Goal: Information Seeking & Learning: Learn about a topic

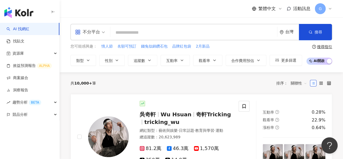
click at [29, 32] on link "AI 找網紅" at bounding box center [18, 28] width 23 height 5
click at [24, 43] on link "找貼文" at bounding box center [16, 41] width 18 height 5
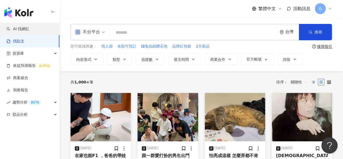
click at [27, 30] on link "AI 找網紅" at bounding box center [18, 28] width 23 height 5
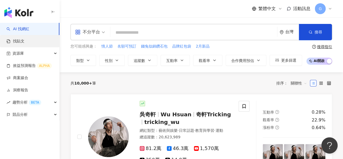
click at [24, 41] on link "找貼文" at bounding box center [16, 41] width 18 height 5
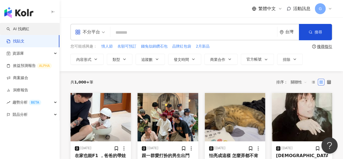
click at [29, 31] on link "AI 找網紅" at bounding box center [18, 28] width 23 height 5
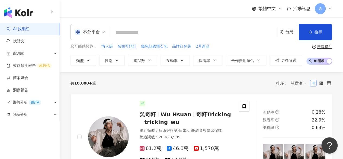
click at [102, 33] on span "不分平台" at bounding box center [90, 32] width 30 height 9
click at [106, 18] on div "all 不分平台 台灣 搜尋 您可能感興趣： 情人節 名額可預訂 錢兔似錦鑽石包 品牌紅包袋 2月新品 類型 性別 追蹤數 互動率 觀看率 合作費用預估 更多…" at bounding box center [202, 44] width 284 height 55
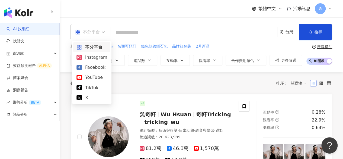
click at [105, 34] on div "不分平台" at bounding box center [90, 32] width 36 height 16
click at [102, 58] on div "Instagram" at bounding box center [92, 57] width 31 height 7
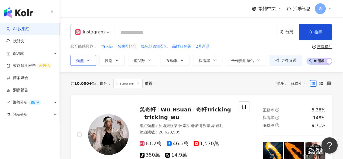
click at [85, 60] on button "類型" at bounding box center [84, 60] width 26 height 11
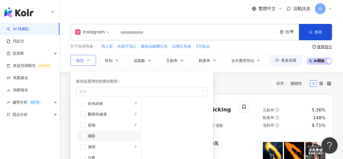
scroll to position [81, 0]
click at [114, 145] on div "生活風格" at bounding box center [110, 147] width 45 height 6
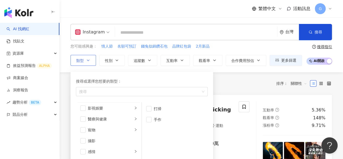
scroll to position [136, 0]
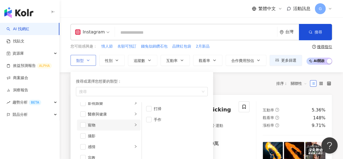
click at [115, 126] on div "寵物" at bounding box center [110, 125] width 45 height 6
click at [83, 125] on span "button" at bounding box center [82, 124] width 5 height 5
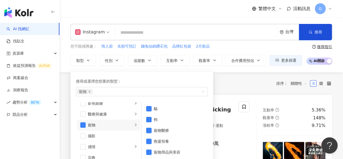
click at [235, 85] on div "共 10,000+ 筆 條件 ： Instagram 重置 排序： 關聯性" at bounding box center [202, 83] width 262 height 9
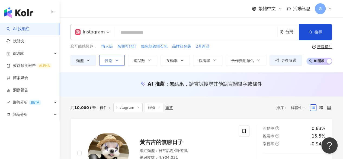
click at [116, 59] on icon "button" at bounding box center [117, 60] width 4 height 4
click at [151, 59] on icon "button" at bounding box center [149, 60] width 4 height 4
click at [189, 63] on div "類型 性別 追蹤數 互動率 觀看率 合作費用預估 更多篩選 不限 女 男 其他 * - ******* 不限 小型 奈米網紅 (<1萬) 微型網紅 (1萬-3…" at bounding box center [187, 60] width 232 height 11
click at [184, 61] on button "互動率" at bounding box center [175, 60] width 29 height 11
click at [208, 61] on span "觀看率" at bounding box center [204, 60] width 11 height 4
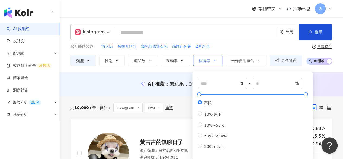
click at [208, 61] on span "觀看率" at bounding box center [204, 60] width 11 height 4
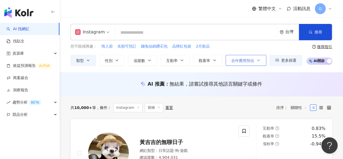
click at [243, 62] on span "合作費用預估" at bounding box center [243, 60] width 23 height 4
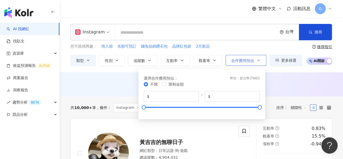
click at [243, 62] on span "合作費用預估" at bounding box center [243, 60] width 23 height 4
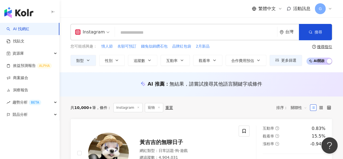
click at [319, 48] on div "搜尋指引" at bounding box center [324, 47] width 15 height 4
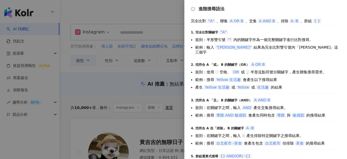
scroll to position [29, 0]
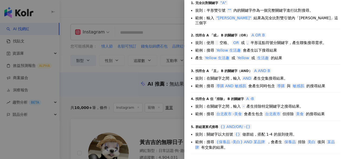
click at [127, 84] on div at bounding box center [173, 79] width 347 height 159
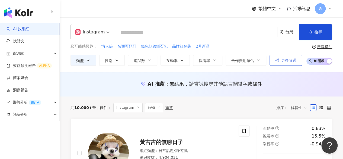
click at [287, 56] on button "更多篩選" at bounding box center [286, 60] width 33 height 11
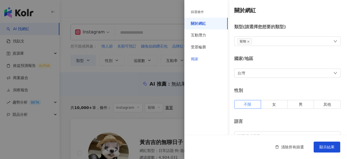
click at [209, 62] on div "獨家" at bounding box center [206, 59] width 43 height 12
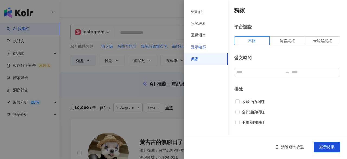
click at [208, 45] on div "受眾輪廓" at bounding box center [206, 47] width 43 height 12
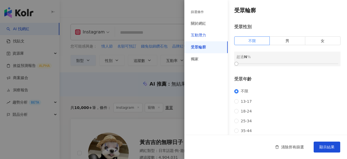
click at [204, 33] on div "互動潛力" at bounding box center [198, 35] width 15 height 5
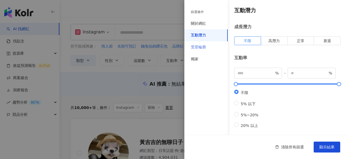
click at [211, 46] on div "受眾輪廓" at bounding box center [206, 47] width 43 height 12
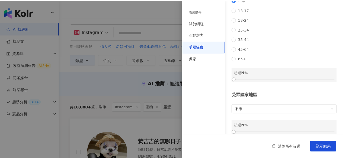
scroll to position [105, 0]
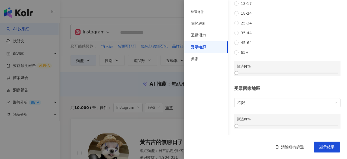
click at [114, 89] on div at bounding box center [173, 79] width 347 height 159
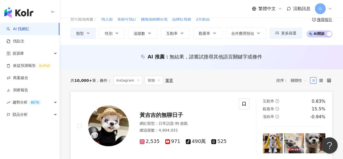
scroll to position [0, 0]
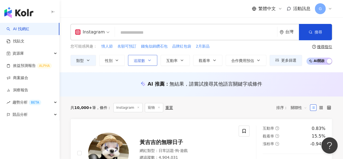
click at [151, 62] on button "追蹤數" at bounding box center [142, 60] width 29 height 11
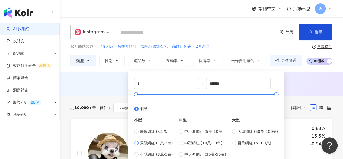
click at [162, 143] on span "微型網紅 (1萬-3萬)" at bounding box center [156, 143] width 33 height 6
type input "*****"
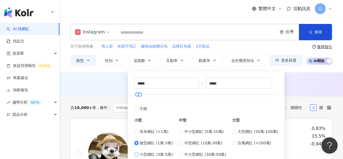
click at [161, 154] on span "小型網紅 (3萬-5萬)" at bounding box center [156, 154] width 33 height 6
type input "*****"
click at [197, 130] on span "中小型網紅 (5萬-10萬)" at bounding box center [204, 131] width 39 height 6
type input "*****"
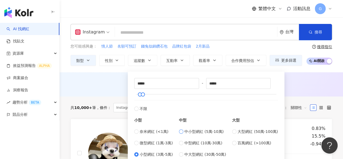
type input "*****"
click at [159, 153] on span "小型網紅 (3萬-5萬)" at bounding box center [156, 154] width 33 height 6
type input "*****"
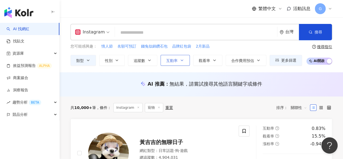
click at [175, 64] on button "互動率" at bounding box center [175, 60] width 29 height 11
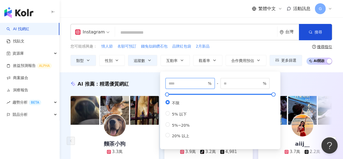
click at [182, 85] on input "number" at bounding box center [188, 83] width 38 height 6
type input "*"
click at [210, 58] on button "觀看率" at bounding box center [207, 60] width 29 height 11
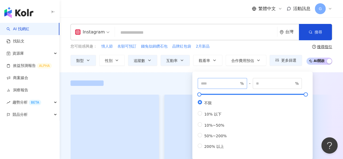
click at [218, 87] on span "%" at bounding box center [222, 83] width 49 height 11
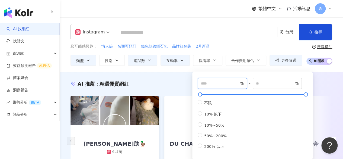
type input "**"
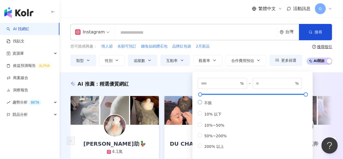
click at [212, 101] on span "不限" at bounding box center [208, 103] width 12 height 4
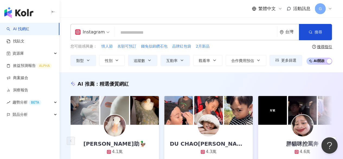
drag, startPoint x: 149, startPoint y: 76, endPoint x: 152, endPoint y: 75, distance: 2.9
click at [150, 75] on div "AI 推薦 ： 精選優質網紅 柯爾鴨 畢之助🦆 4.1萬 互動率 83.7% 商業合作比例 0% 受眾性別 女 DU CHAO杜超 4.3萬 互動率 67.3…" at bounding box center [202, 138] width 284 height 133
click at [311, 35] on button "搜尋" at bounding box center [315, 32] width 33 height 16
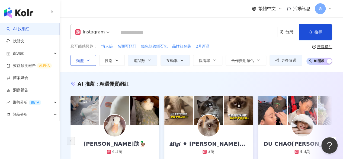
click at [85, 61] on button "類型" at bounding box center [84, 60] width 26 height 11
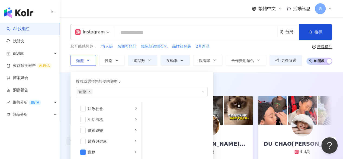
scroll to position [136, 0]
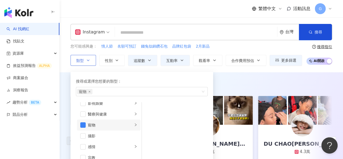
click at [134, 124] on icon "right" at bounding box center [135, 124] width 3 height 3
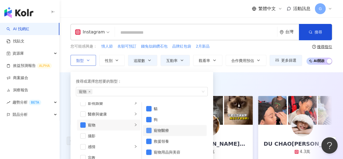
click at [147, 131] on span "button" at bounding box center [148, 130] width 5 height 5
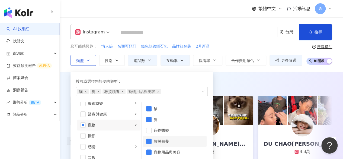
click at [153, 139] on li "救援領養" at bounding box center [175, 141] width 64 height 11
click at [149, 149] on span "button" at bounding box center [148, 151] width 5 height 5
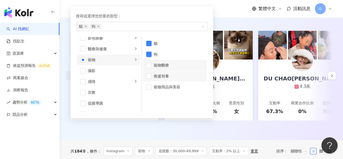
scroll to position [81, 0]
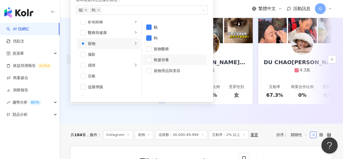
click at [237, 4] on div "繁體中文 活動訊息 G" at bounding box center [202, 8] width 262 height 17
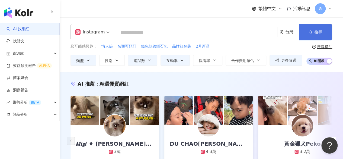
click at [324, 33] on button "搜尋" at bounding box center [315, 32] width 33 height 16
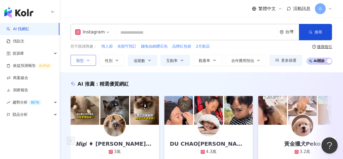
click at [92, 59] on button "類型" at bounding box center [84, 60] width 26 height 11
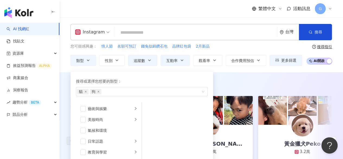
click at [65, 62] on div "Instagram 台灣 搜尋 您可能感興趣： 情人節 名額可預訂 錢兔似錦鑽石包 品牌紅包袋 2月新品 類型 搜尋或選擇您想要的類型： 貓 狗 藝術與娛樂 …" at bounding box center [202, 45] width 284 height 42
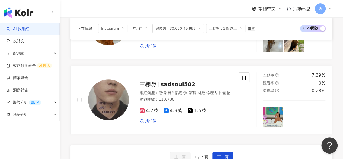
scroll to position [1086, 0]
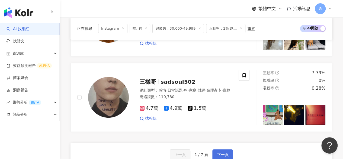
click at [217, 152] on span "下一頁" at bounding box center [222, 154] width 11 height 4
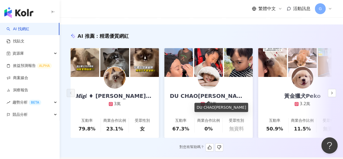
scroll to position [39, 0]
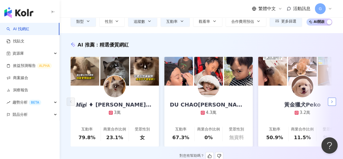
click at [334, 104] on icon "button" at bounding box center [332, 101] width 4 height 4
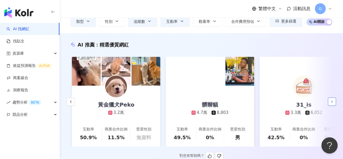
scroll to position [0, 188]
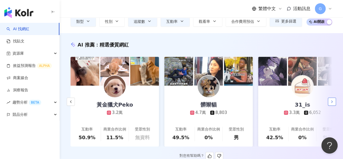
click at [334, 104] on icon "button" at bounding box center [332, 101] width 4 height 4
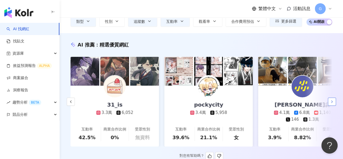
click at [334, 104] on icon "button" at bounding box center [332, 101] width 4 height 4
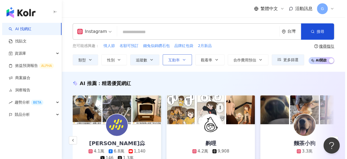
scroll to position [0, 0]
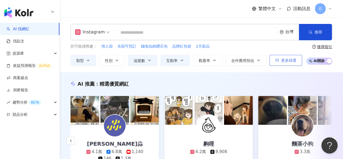
click at [286, 62] on span "更多篩選" at bounding box center [289, 60] width 15 height 4
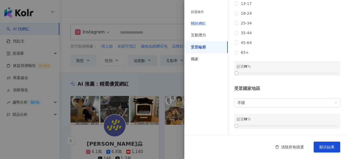
click at [199, 24] on div "關於網紅" at bounding box center [198, 23] width 15 height 5
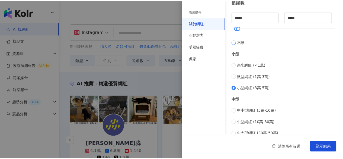
scroll to position [186, 0]
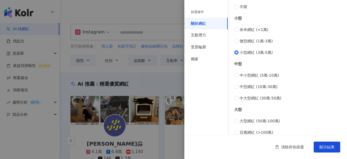
click at [249, 36] on div "奈米網紅 (<1萬) 微型網紅 (1萬-3萬) 小型網紅 (3萬-5萬)" at bounding box center [288, 41] width 106 height 29
click at [249, 40] on span "微型網紅 (1萬-3萬)" at bounding box center [256, 41] width 33 height 6
type input "*****"
click at [324, 146] on span "顯示結果" at bounding box center [327, 147] width 15 height 4
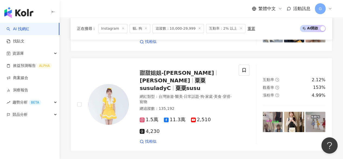
scroll to position [1113, 0]
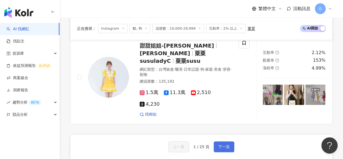
click at [220, 141] on button "下一頁" at bounding box center [224, 146] width 21 height 11
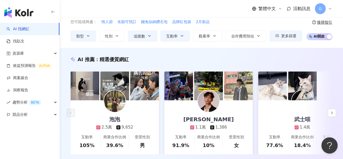
scroll to position [0, 0]
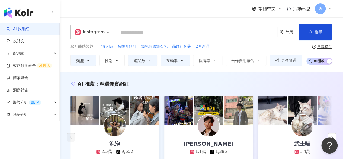
click at [149, 37] on input "search" at bounding box center [196, 32] width 158 height 10
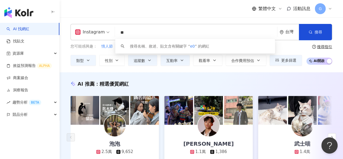
type input "*"
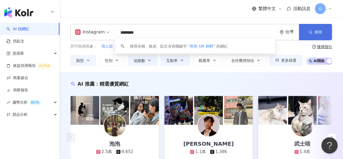
type input "********"
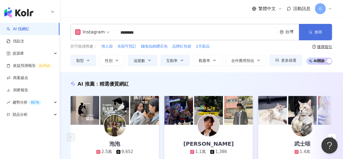
click at [320, 27] on button "搜尋" at bounding box center [315, 32] width 33 height 16
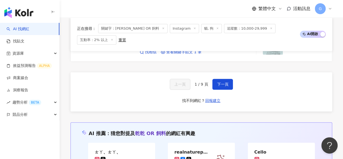
scroll to position [1086, 0]
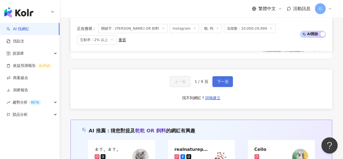
click at [222, 76] on button "下一頁" at bounding box center [223, 81] width 21 height 11
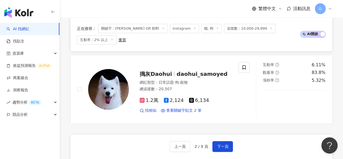
scroll to position [983, 0]
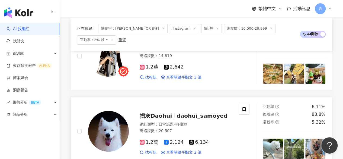
click at [189, 112] on span "daohui_samoyed" at bounding box center [202, 115] width 51 height 7
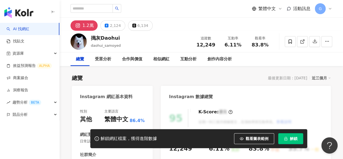
scroll to position [54, 0]
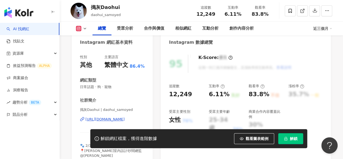
click at [84, 30] on icon at bounding box center [85, 28] width 4 height 4
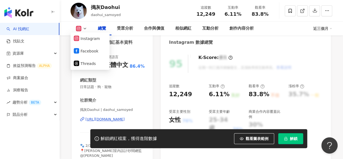
click at [106, 119] on div "[URL][DOMAIN_NAME]" at bounding box center [105, 119] width 39 height 5
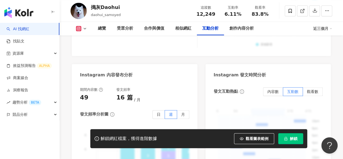
scroll to position [1385, 0]
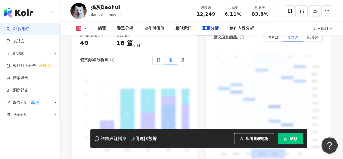
click at [79, 29] on rect at bounding box center [79, 29] width 4 height 4
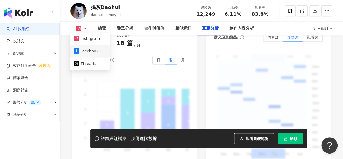
click at [86, 52] on button "Facebook" at bounding box center [90, 51] width 33 height 8
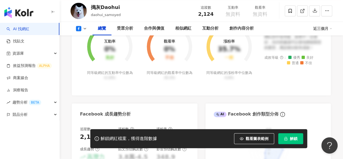
scroll to position [232, 0]
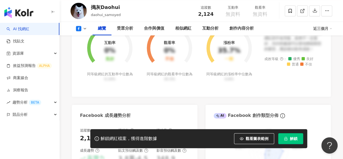
click at [82, 29] on button at bounding box center [82, 28] width 22 height 5
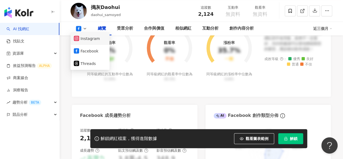
click at [87, 42] on button "Instagram" at bounding box center [90, 39] width 33 height 8
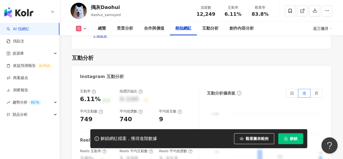
scroll to position [1073, 0]
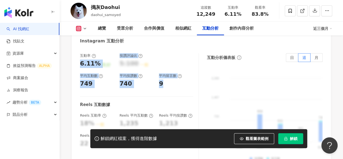
drag, startPoint x: 80, startPoint y: 63, endPoint x: 177, endPoint y: 81, distance: 98.2
click at [177, 81] on div "互動率 6.11% 良好 按讚評論比 5:100 一般 平均互動數 749 平均按讚數 740 平均留言數 9" at bounding box center [136, 70] width 113 height 35
click at [178, 90] on div "互動率 6.11% 良好 按讚評論比 5:100 一般 平均互動數 749 平均按讚數 740 平均留言數 9 Reels 互動數據 Reels 互動率 18…" at bounding box center [139, 107] width 119 height 109
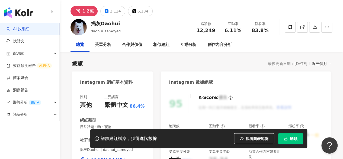
scroll to position [42, 0]
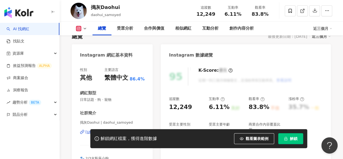
drag, startPoint x: 290, startPoint y: 106, endPoint x: 298, endPoint y: 108, distance: 8.0
click at [307, 108] on div "35.7% 一般" at bounding box center [306, 107] width 34 height 8
drag, startPoint x: 281, startPoint y: 106, endPoint x: 296, endPoint y: 108, distance: 15.0
click at [303, 107] on div "追蹤數 12,249 互動率 6.11% 良好 觀看率 83.8% 不佳 漲粉率 35.7% 一般 受眾主要性別 女性 76% 受眾主要年齡 25-34 歲 …" at bounding box center [246, 120] width 154 height 49
click at [318, 109] on div "35.7% 一般" at bounding box center [306, 107] width 34 height 8
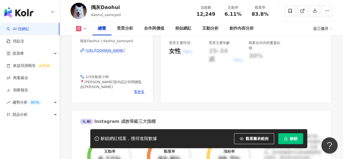
scroll to position [69, 0]
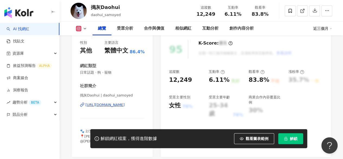
click at [293, 84] on div "追蹤數 12,249 互動率 6.11% 良好 觀看率 83.8% 不佳 漲粉率 35.7% 一般 受眾主要性別 女性 76% 受眾主要年齡 25-34 歲 …" at bounding box center [246, 93] width 154 height 49
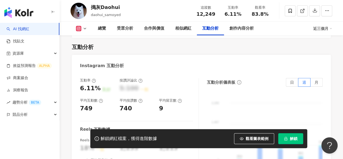
scroll to position [1073, 0]
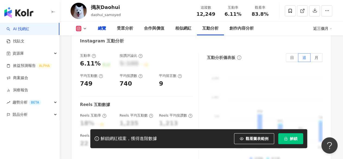
scroll to position [232, 0]
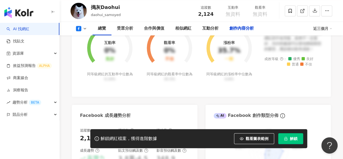
scroll to position [1385, 0]
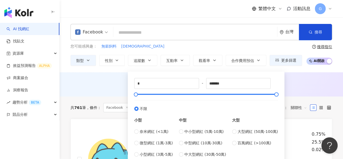
scroll to position [27, 0]
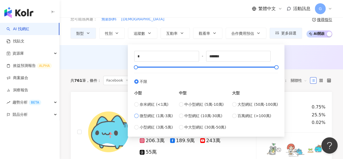
click at [147, 116] on span "微型網紅 (1萬-3萬)" at bounding box center [156, 116] width 33 height 6
type input "*****"
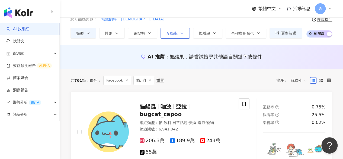
click at [176, 32] on span "互動率" at bounding box center [171, 33] width 11 height 4
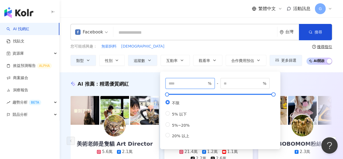
click at [188, 85] on input "number" at bounding box center [188, 83] width 38 height 6
type input "*"
click at [203, 62] on span "觀看率" at bounding box center [204, 60] width 11 height 4
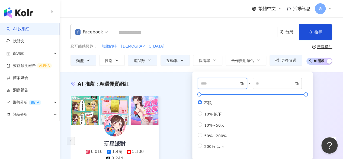
click at [208, 84] on input "number" at bounding box center [220, 83] width 38 height 6
click at [112, 58] on span "性別" at bounding box center [109, 60] width 8 height 4
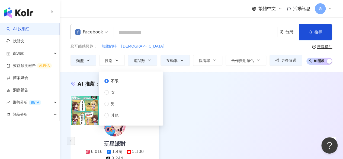
click at [214, 79] on div "AI 推薦 ： 精選優質網紅 玩星派對 6,016 1.4萬 5,100 tiktok-icon 3,244 互動率 2.46% 商業合作比例 60% 受眾性…" at bounding box center [202, 138] width 284 height 133
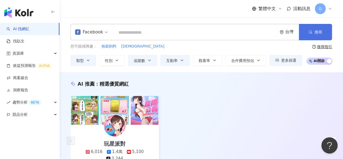
click at [314, 33] on button "搜尋" at bounding box center [315, 32] width 33 height 16
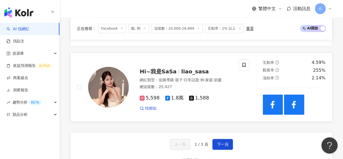
scroll to position [1059, 0]
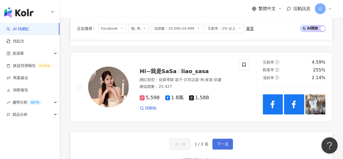
click at [220, 142] on span "下一頁" at bounding box center [222, 144] width 11 height 4
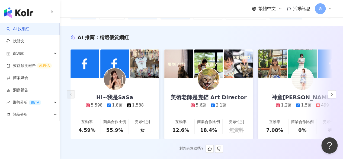
scroll to position [0, 0]
